Goal: Check status: Check status

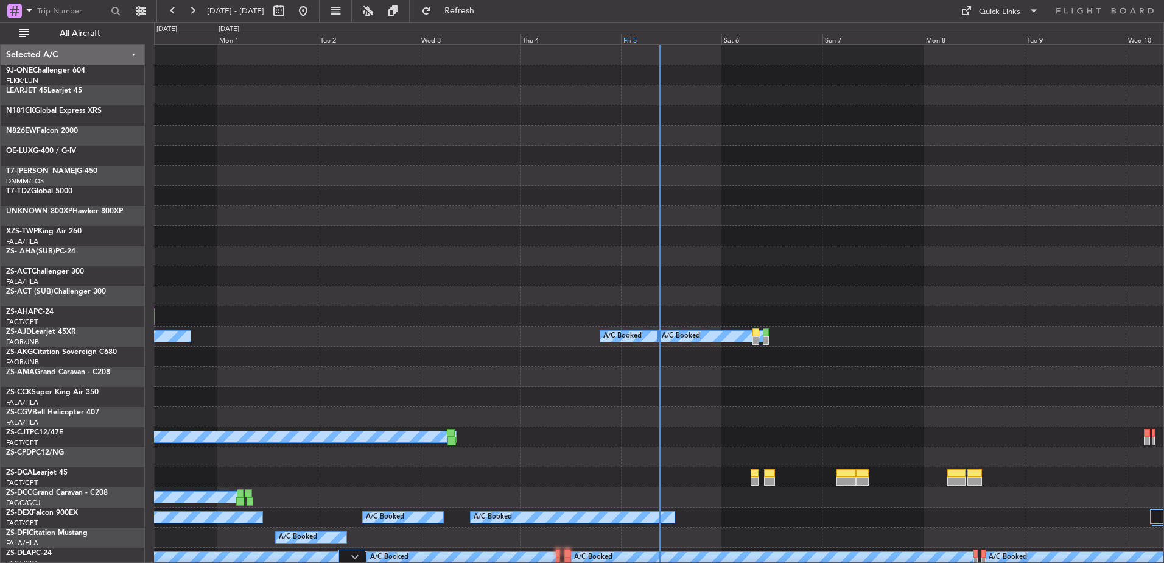
click at [630, 38] on div "Fri 5" at bounding box center [671, 38] width 101 height 11
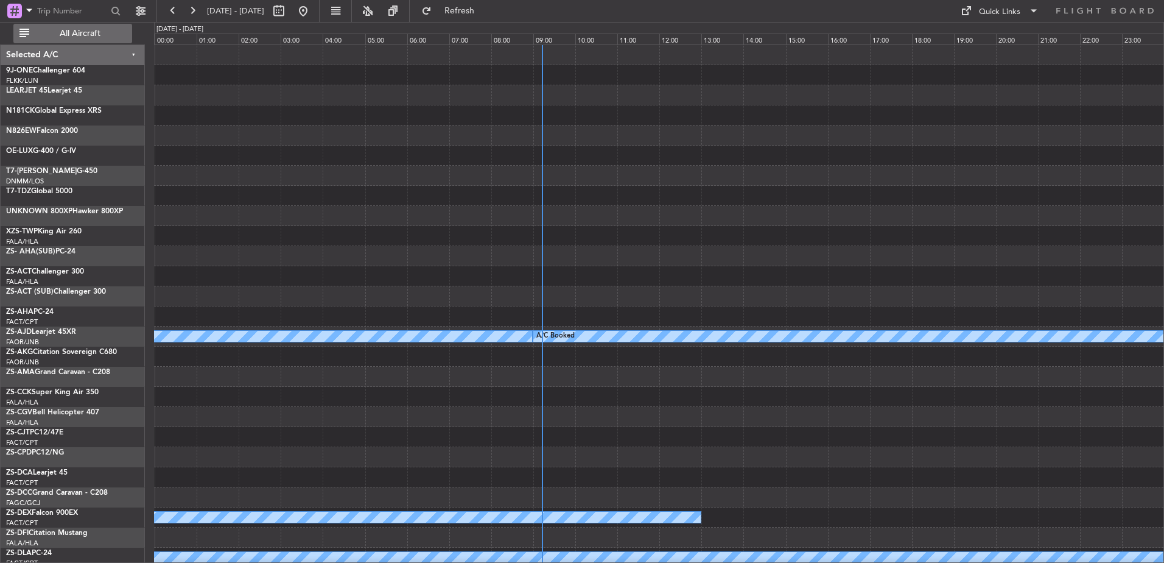
click at [56, 30] on span "All Aircraft" at bounding box center [80, 33] width 97 height 9
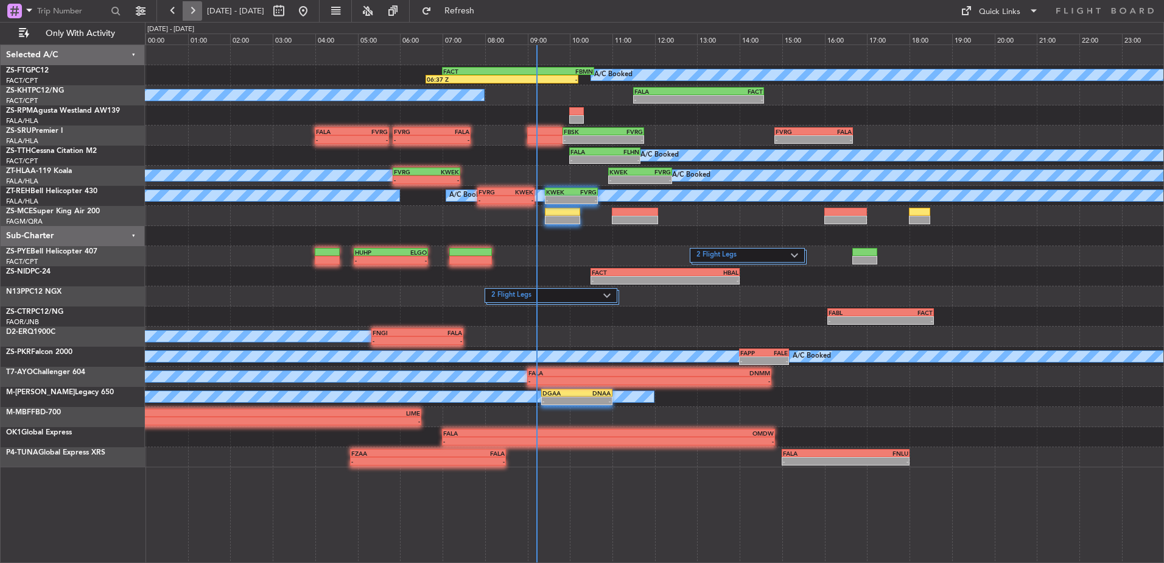
click at [188, 7] on button at bounding box center [192, 10] width 19 height 19
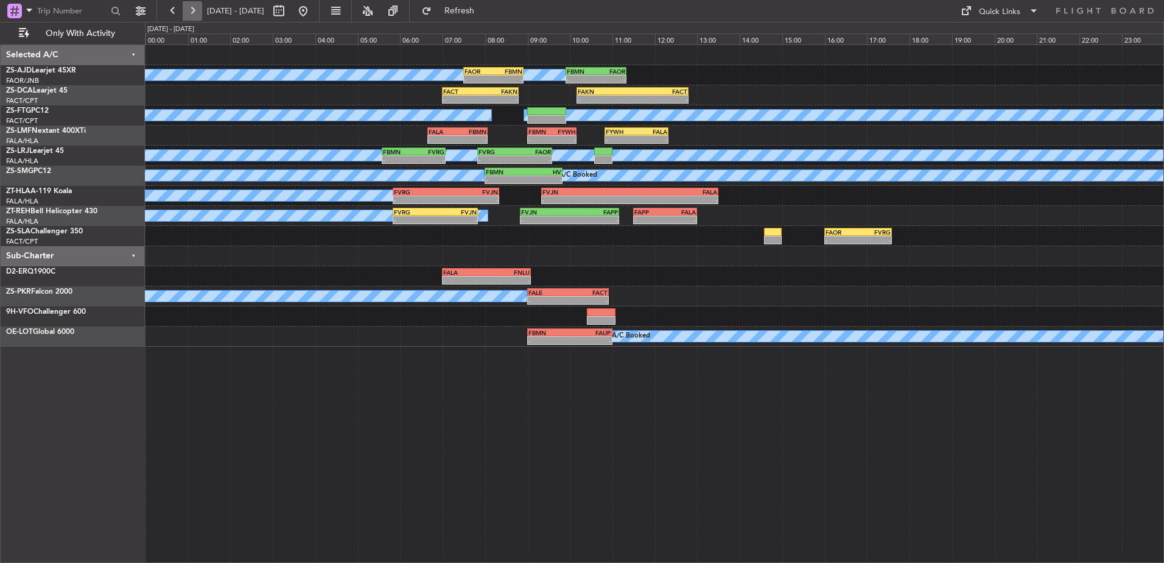
click at [191, 9] on button at bounding box center [192, 10] width 19 height 19
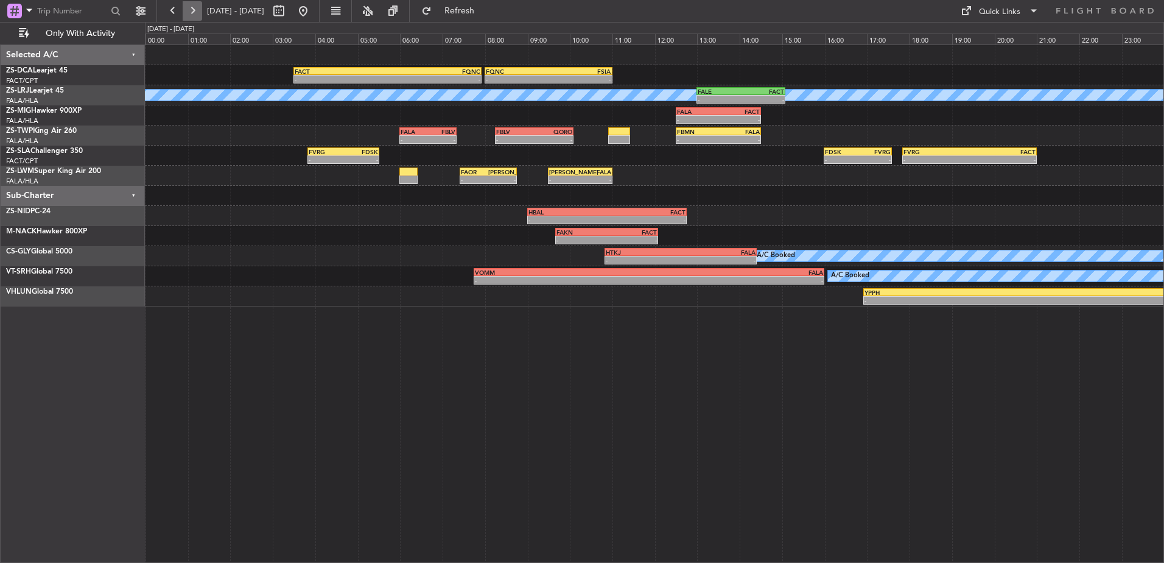
click at [192, 7] on button at bounding box center [192, 10] width 19 height 19
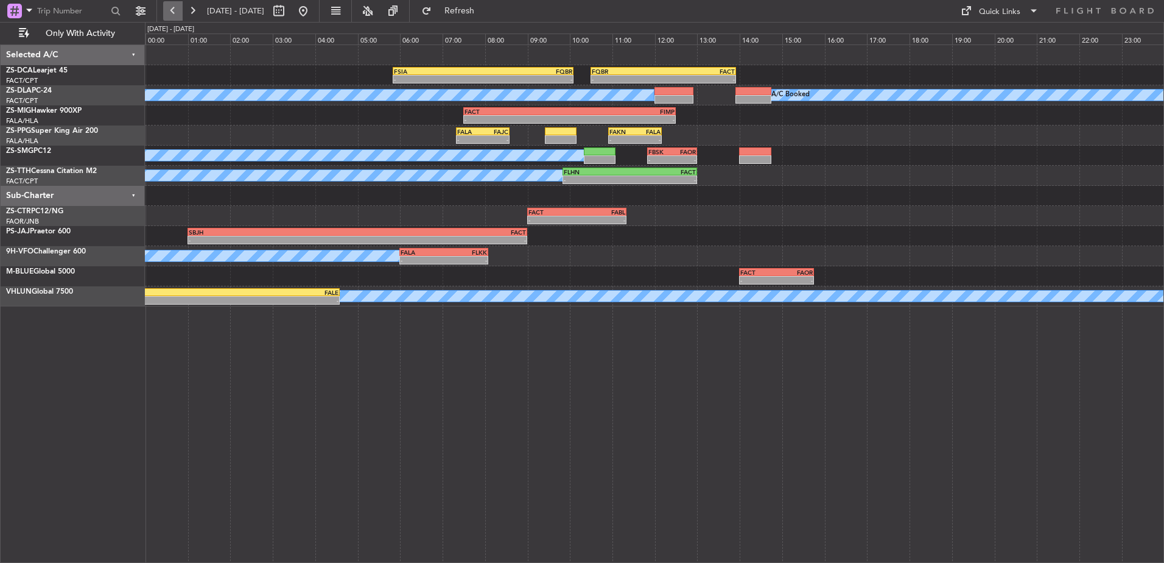
click at [177, 4] on button at bounding box center [172, 10] width 19 height 19
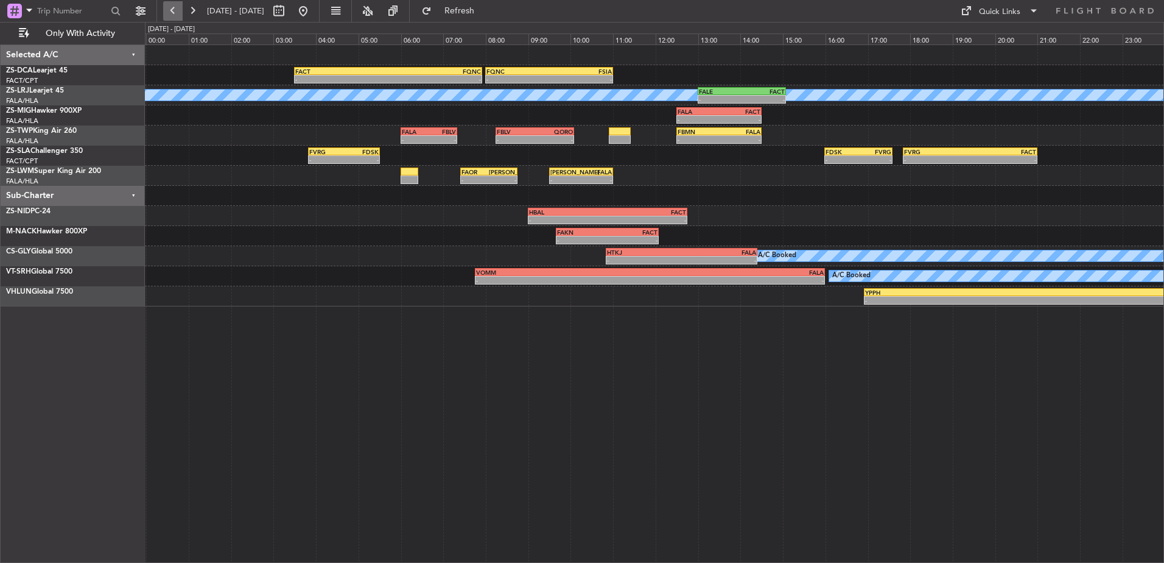
click at [177, 4] on button at bounding box center [172, 10] width 19 height 19
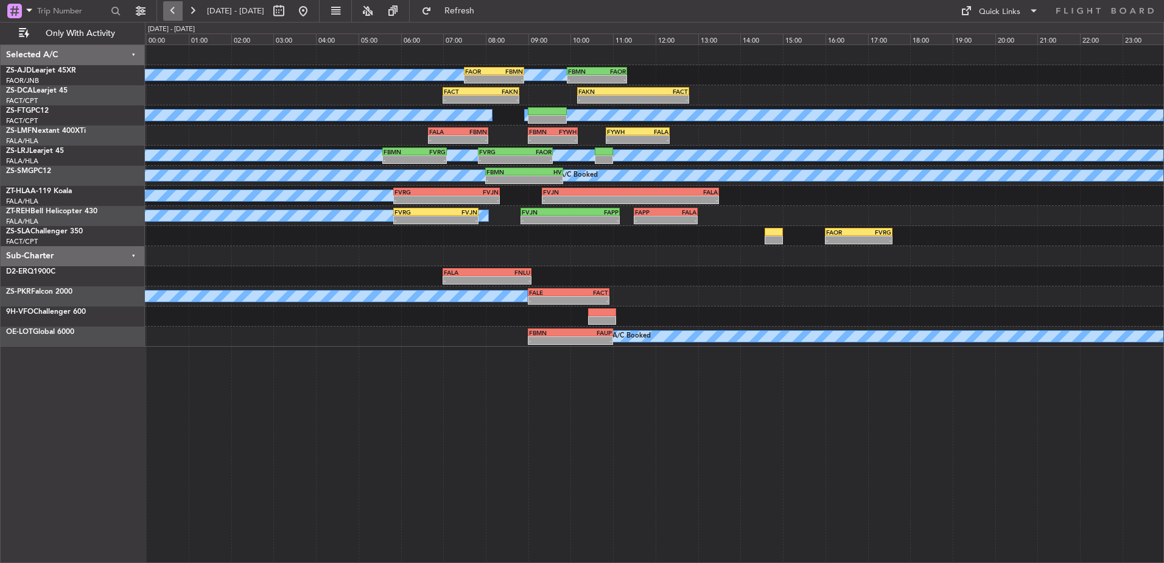
click at [174, 3] on button at bounding box center [172, 10] width 19 height 19
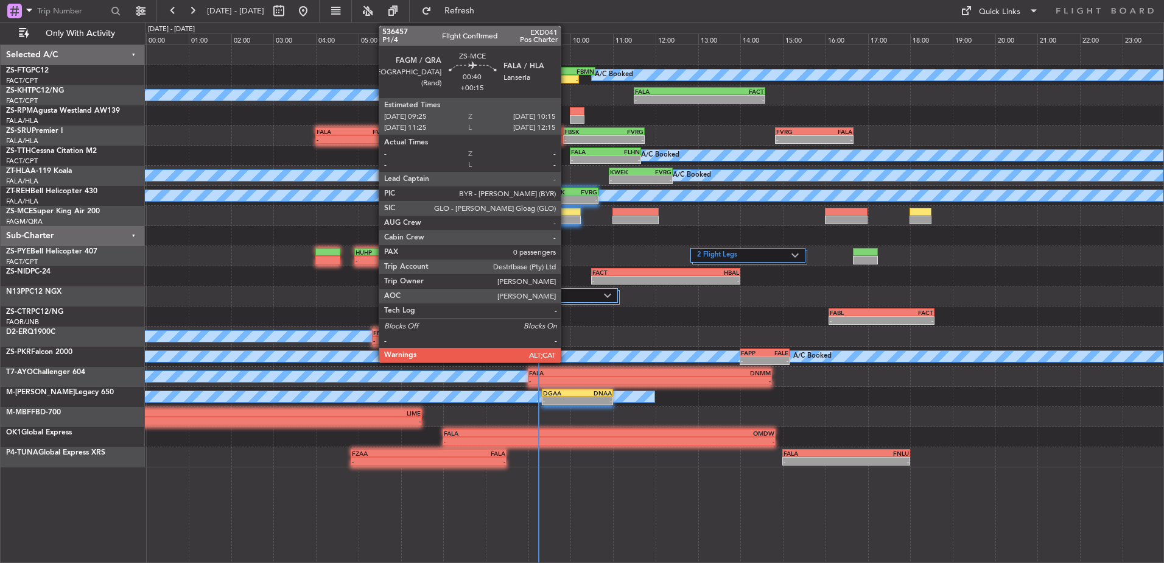
click at [566, 219] on div at bounding box center [564, 220] width 36 height 9
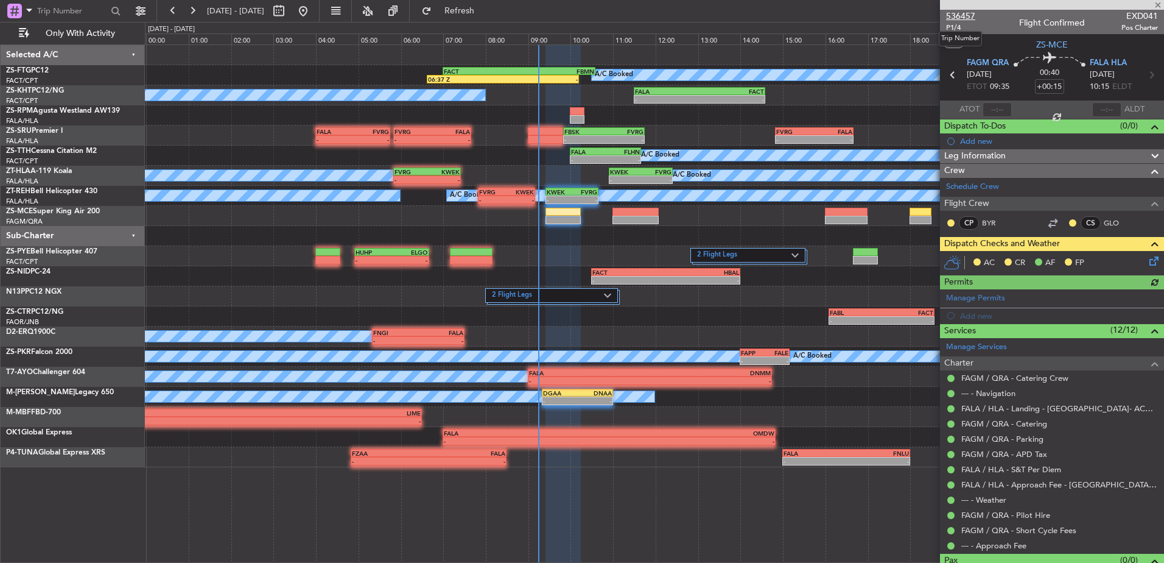
click at [958, 16] on span "536457" at bounding box center [960, 16] width 29 height 13
click at [1158, 0] on span at bounding box center [1158, 5] width 12 height 11
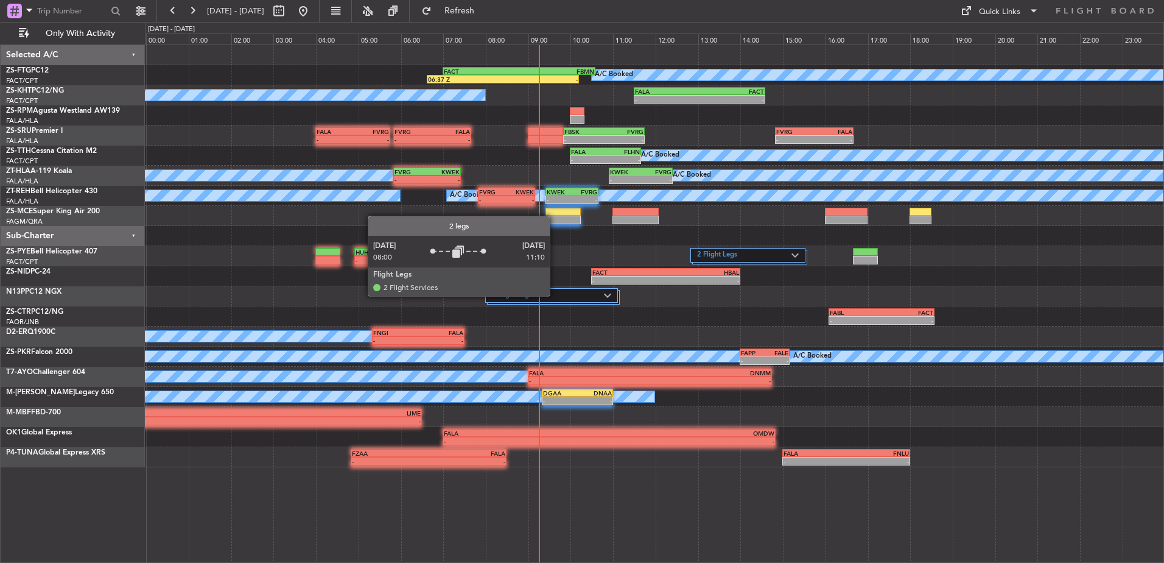
click at [555, 295] on label "2 Flight Legs" at bounding box center [548, 295] width 112 height 10
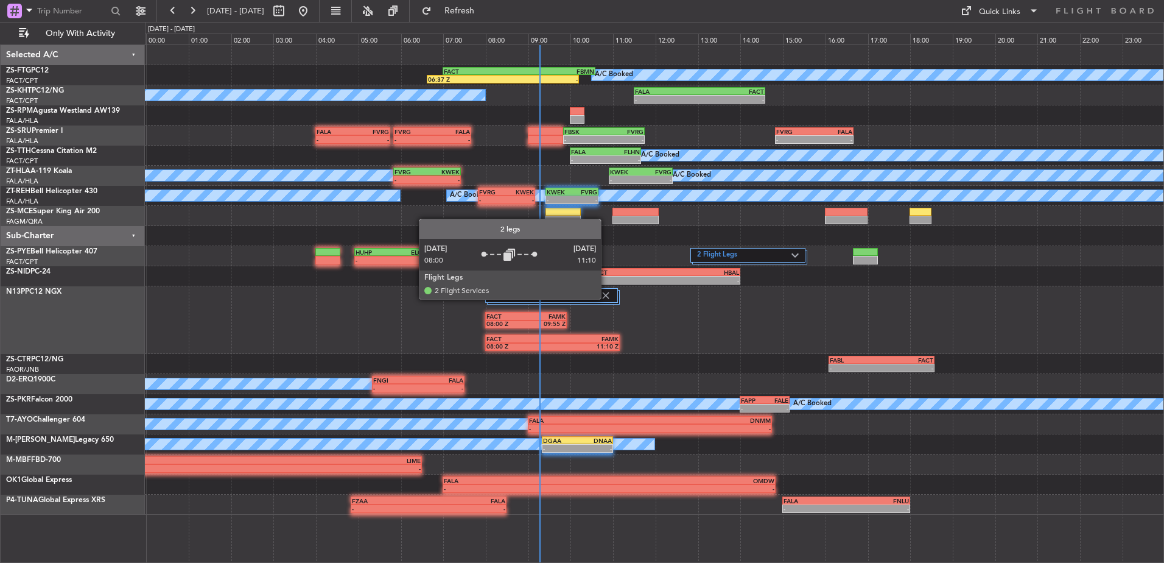
click at [606, 298] on img at bounding box center [605, 295] width 11 height 11
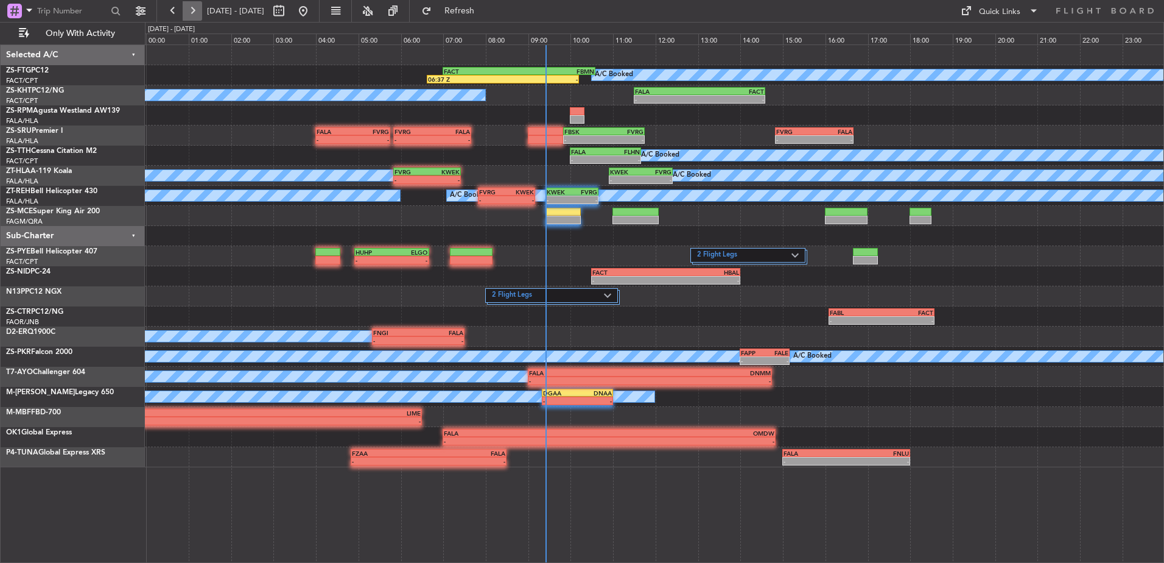
click at [185, 4] on button at bounding box center [192, 10] width 19 height 19
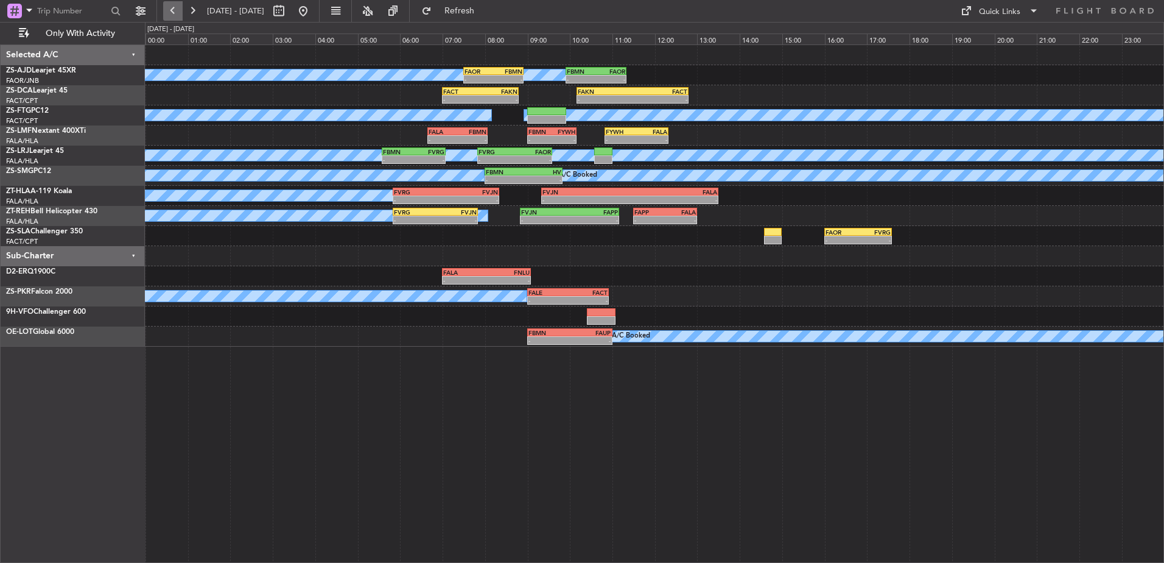
click at [180, 6] on button at bounding box center [172, 10] width 19 height 19
